Goal: Transaction & Acquisition: Purchase product/service

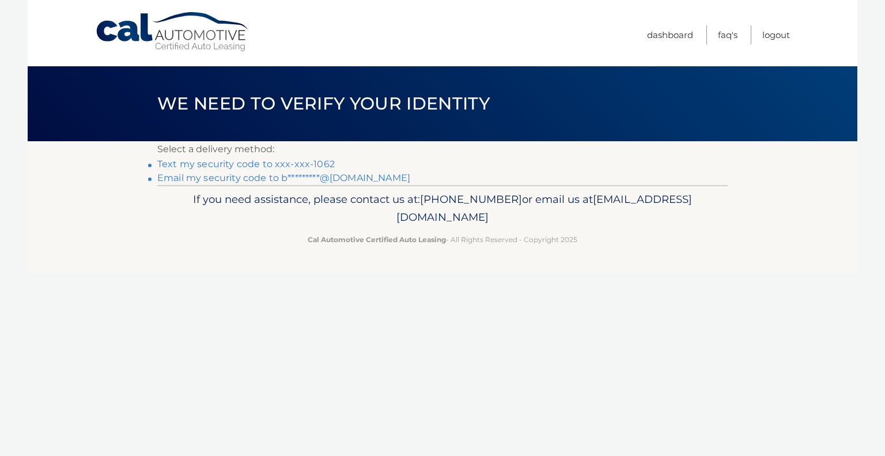
click at [289, 161] on link "Text my security code to xxx-xxx-1062" at bounding box center [245, 163] width 177 height 11
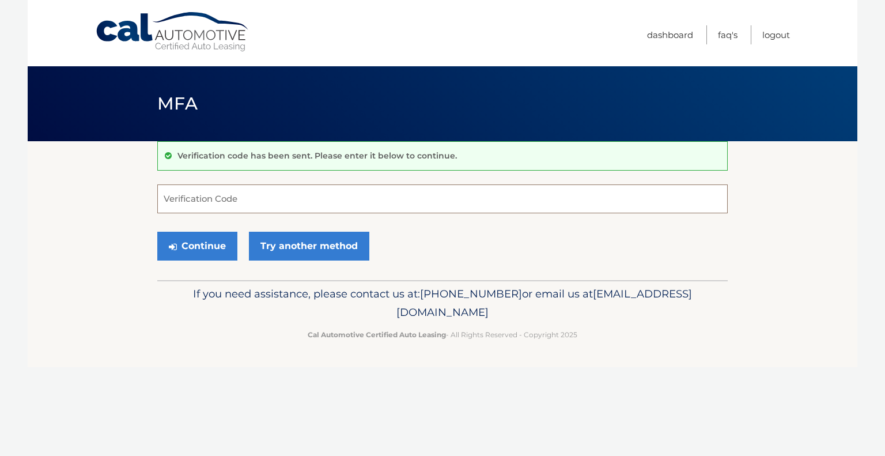
click at [244, 199] on input "Verification Code" at bounding box center [442, 198] width 570 height 29
type input "549938"
click at [200, 244] on button "Continue" at bounding box center [197, 246] width 80 height 29
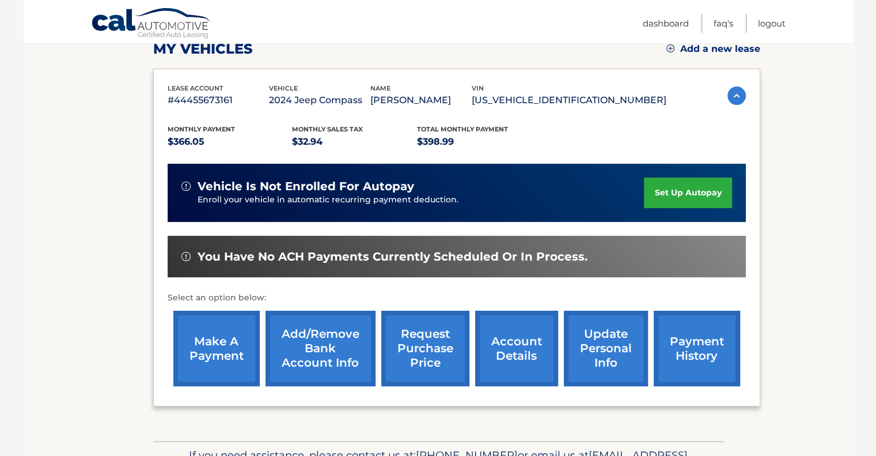
scroll to position [183, 0]
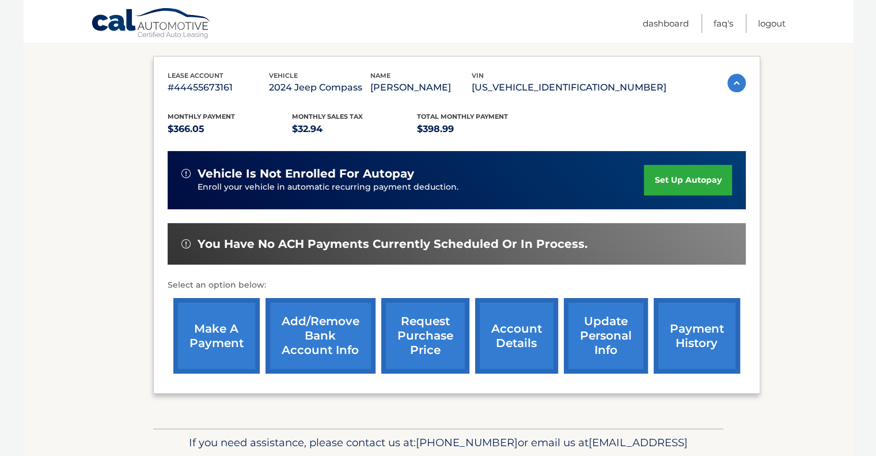
click at [221, 328] on link "make a payment" at bounding box center [216, 335] width 86 height 75
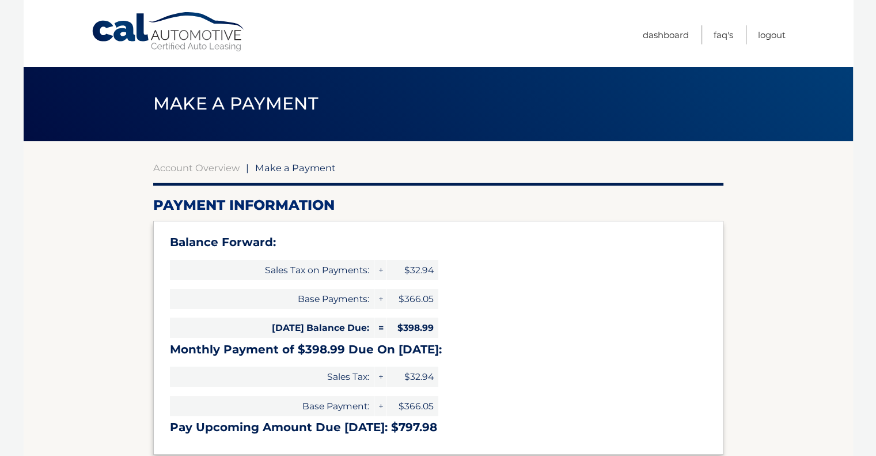
select select "MmEwMzZlZGUtZDljNi00ZmZmLThhMjMtYTNhMGIyYjE1ODMz"
drag, startPoint x: 880, startPoint y: 81, endPoint x: 879, endPoint y: 137, distance: 55.9
click at [876, 137] on html "Cal Automotive Menu Dashboard FAQ's Logout" at bounding box center [438, 228] width 876 height 456
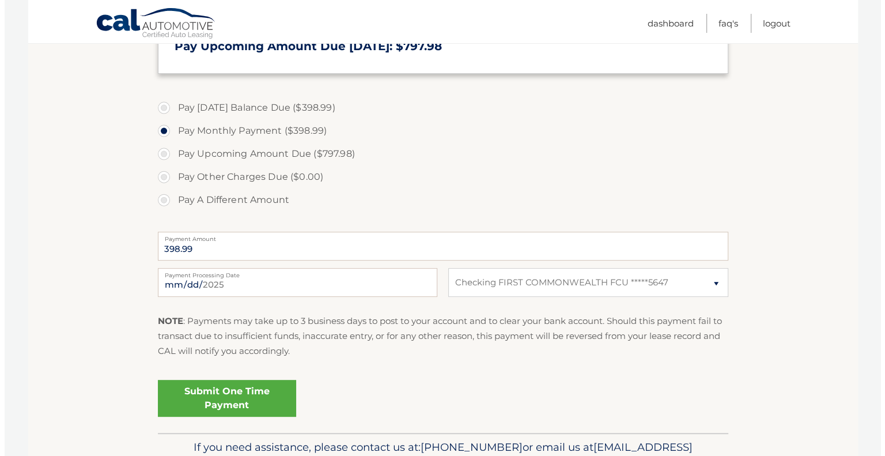
scroll to position [383, 0]
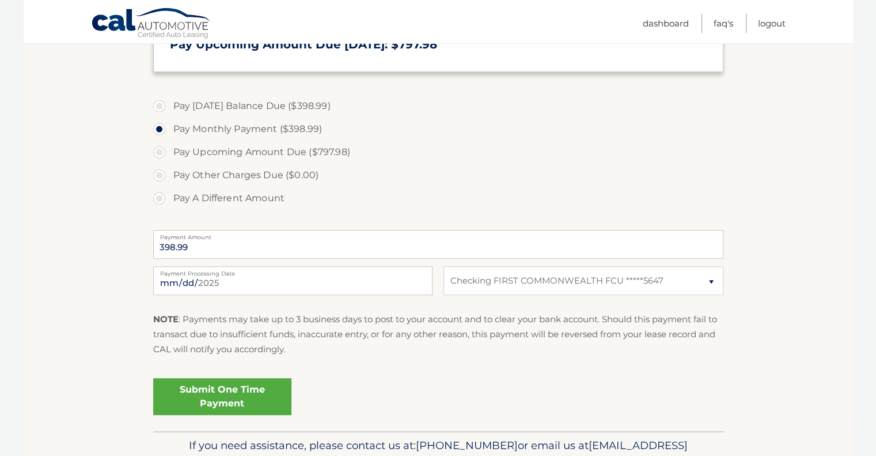
click at [205, 389] on link "Submit One Time Payment" at bounding box center [222, 396] width 138 height 37
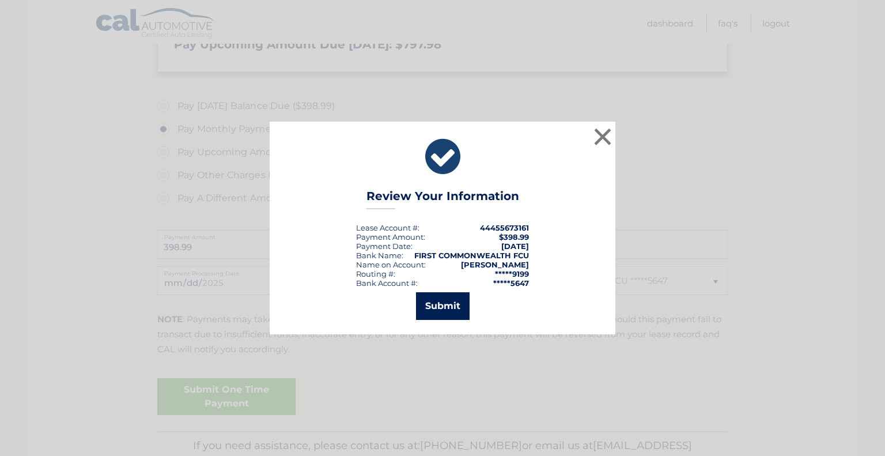
click at [445, 298] on button "Submit" at bounding box center [443, 306] width 54 height 28
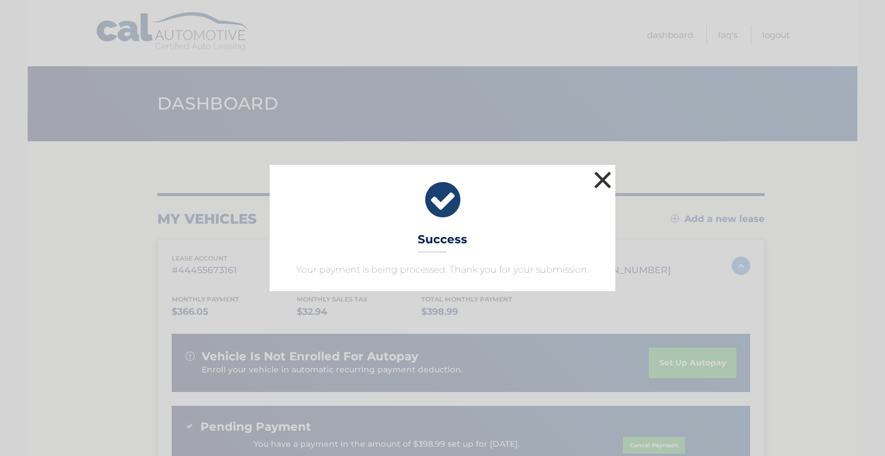
click at [603, 184] on button "×" at bounding box center [602, 179] width 23 height 23
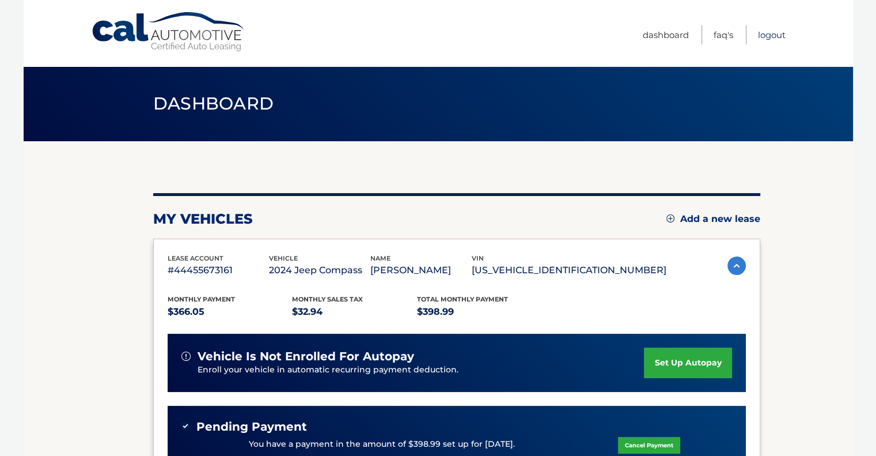
click at [775, 37] on link "Logout" at bounding box center [772, 34] width 28 height 19
